Goal: Task Accomplishment & Management: Manage account settings

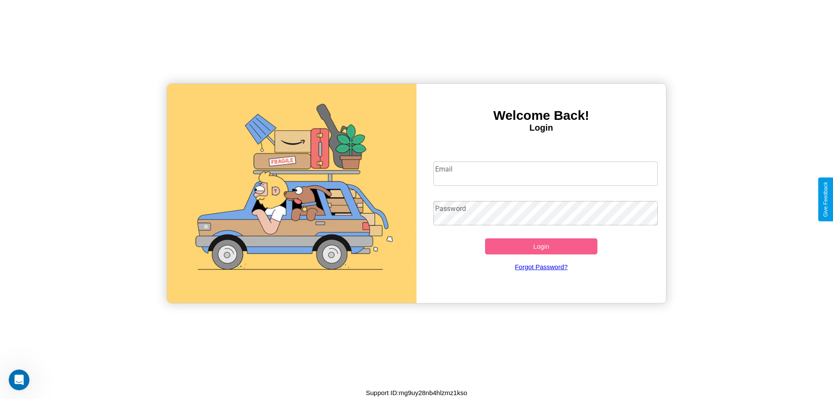
click at [545, 173] on input "Email" at bounding box center [545, 173] width 225 height 24
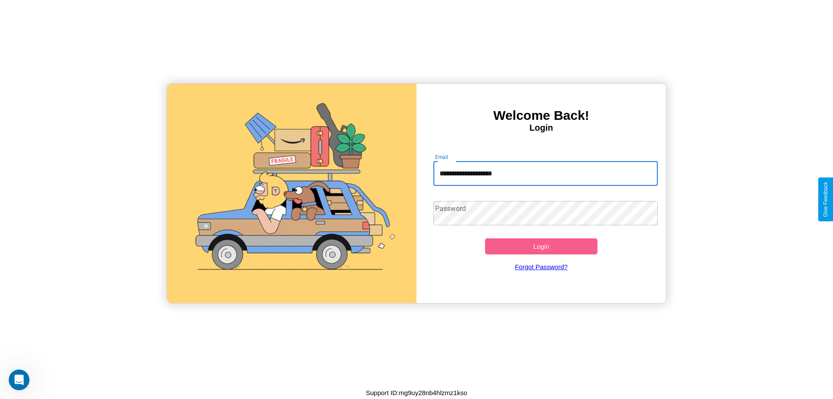
type input "**********"
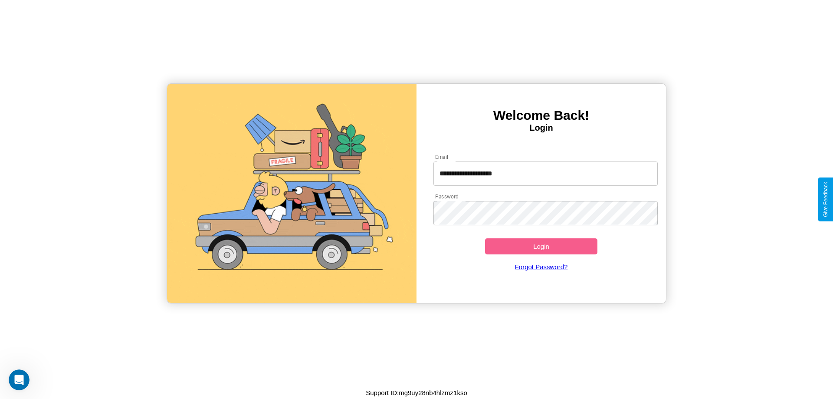
click at [541, 246] on button "Login" at bounding box center [541, 246] width 112 height 16
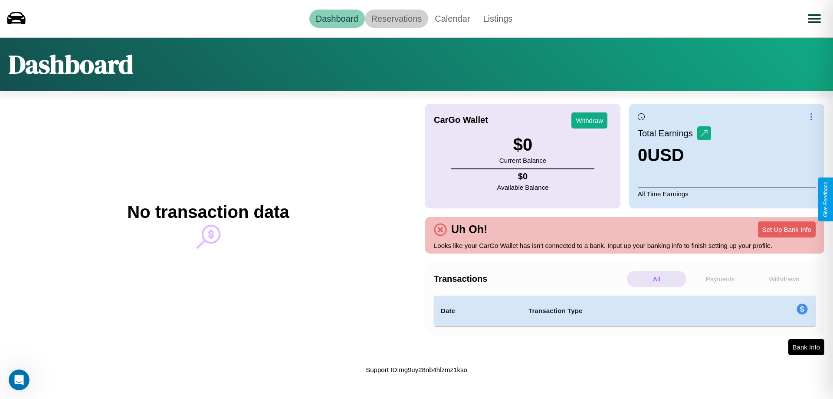
click at [396, 18] on link "Reservations" at bounding box center [397, 19] width 64 height 18
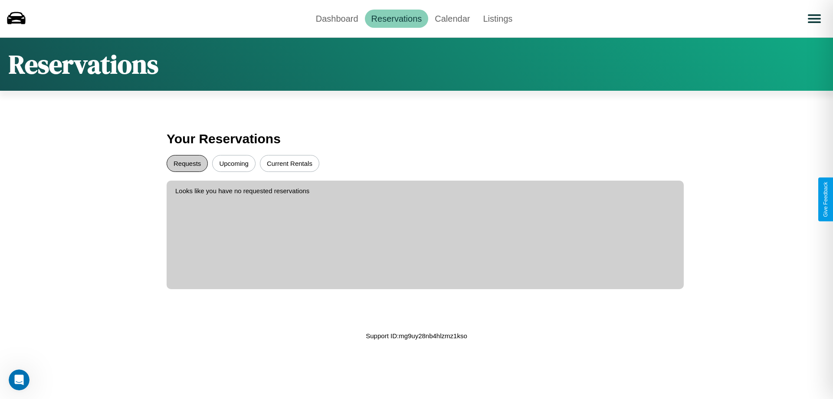
click at [187, 163] on button "Requests" at bounding box center [187, 163] width 41 height 17
click at [234, 163] on button "Upcoming" at bounding box center [233, 163] width 43 height 17
